Goal: Information Seeking & Learning: Find specific fact

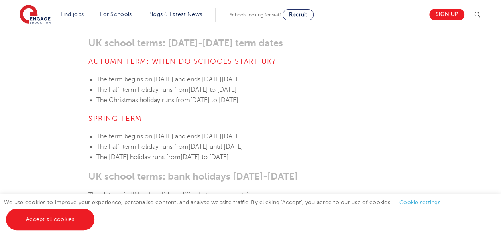
scroll to position [327, 0]
drag, startPoint x: 86, startPoint y: 74, endPoint x: 317, endPoint y: 57, distance: 231.3
drag, startPoint x: 317, startPoint y: 57, endPoint x: 269, endPoint y: 82, distance: 54.3
click at [237, 86] on span "[DATE] to [DATE]" at bounding box center [212, 89] width 48 height 7
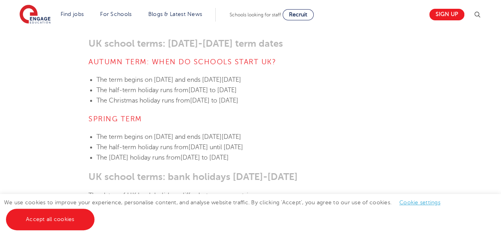
drag, startPoint x: 258, startPoint y: 80, endPoint x: 274, endPoint y: 131, distance: 53.0
click at [255, 142] on li "The half-term holiday runs from [DATE] until [DATE]" at bounding box center [254, 147] width 316 height 10
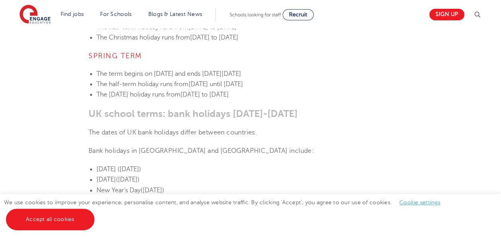
scroll to position [393, 0]
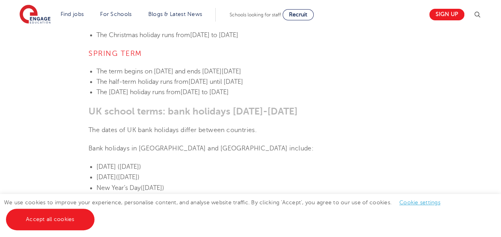
drag, startPoint x: 89, startPoint y: 121, endPoint x: 260, endPoint y: 151, distance: 173.0
click at [139, 173] on span "([DATE])" at bounding box center [127, 176] width 23 height 7
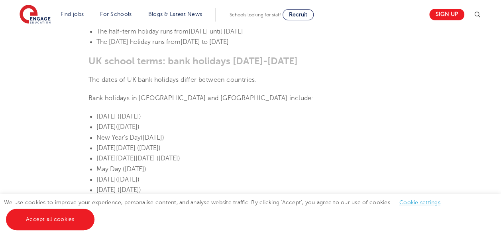
scroll to position [456, 0]
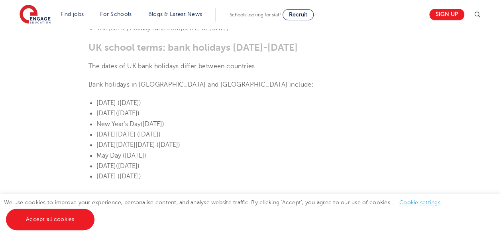
click at [241, 171] on li "[DATE] ([DATE])" at bounding box center [254, 176] width 316 height 10
drag, startPoint x: 81, startPoint y: 99, endPoint x: 215, endPoint y: 139, distance: 140.0
click at [215, 139] on section "[DATE] UK school terms: When does school start & how long does it last? In the …" at bounding box center [250, 207] width 483 height 888
drag, startPoint x: 215, startPoint y: 139, endPoint x: 179, endPoint y: 136, distance: 35.9
click at [179, 141] on span "[DATE][DATE][DATE] ([DATE])" at bounding box center [138, 144] width 84 height 7
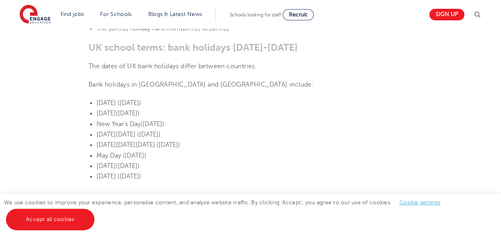
click at [166, 150] on li "May Day ([DATE])" at bounding box center [254, 155] width 316 height 10
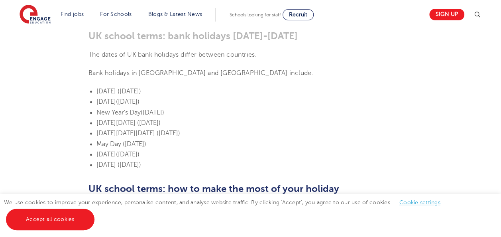
scroll to position [469, 0]
